Goal: Navigation & Orientation: Find specific page/section

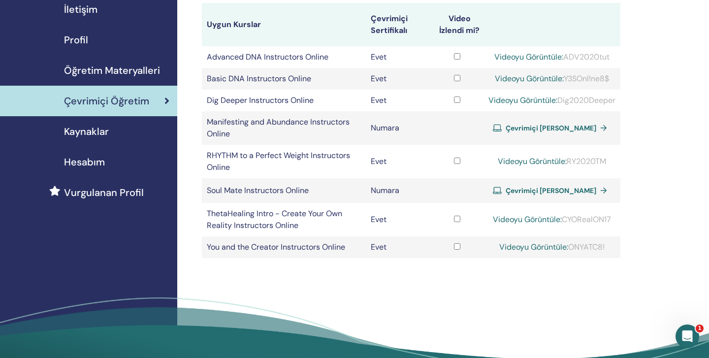
click at [97, 132] on span "Kaynaklar" at bounding box center [86, 131] width 45 height 15
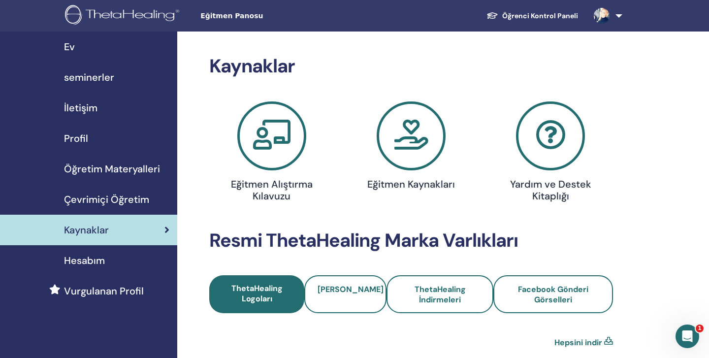
click at [114, 167] on span "Öğretim Materyalleri" at bounding box center [112, 168] width 96 height 15
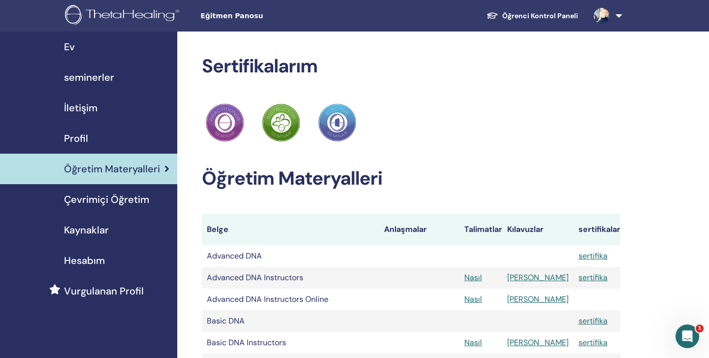
click at [100, 78] on span "seminerler" at bounding box center [89, 77] width 50 height 15
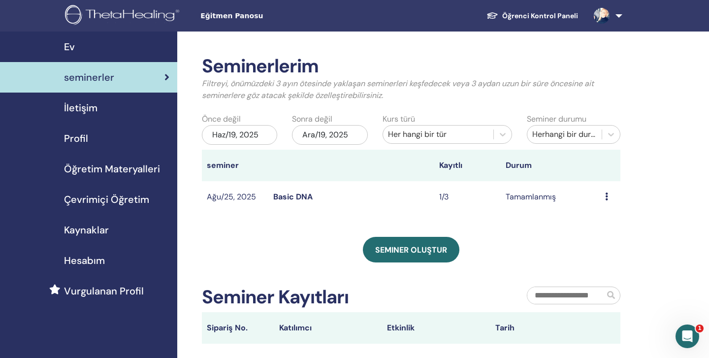
click at [549, 15] on link "Öğrenci Kontrol Paneli" at bounding box center [532, 16] width 107 height 18
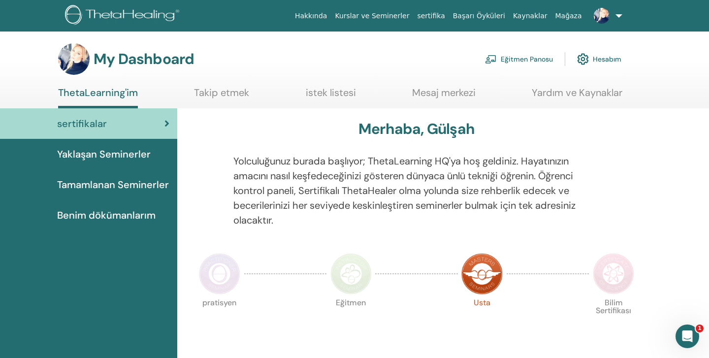
click at [372, 15] on link "Kurslar ve Seminerler" at bounding box center [372, 16] width 82 height 18
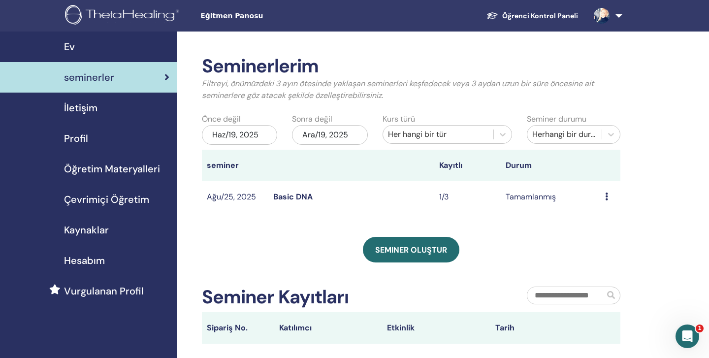
click at [78, 15] on img at bounding box center [124, 16] width 118 height 22
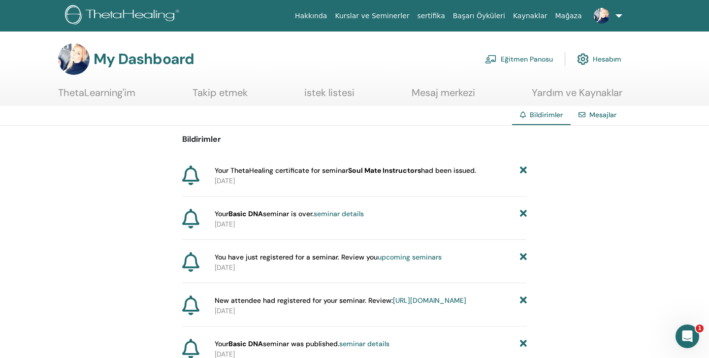
click at [393, 13] on link "Kurslar ve Seminerler" at bounding box center [372, 16] width 82 height 18
